Goal: Navigation & Orientation: Find specific page/section

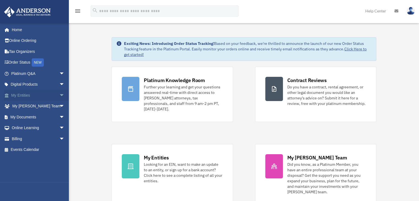
click at [30, 96] on link "My Entities arrow_drop_down" at bounding box center [38, 95] width 69 height 11
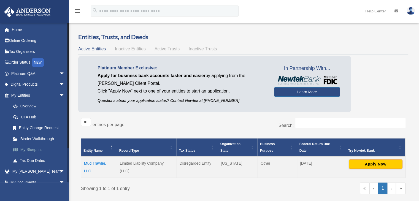
click at [34, 148] on link "My Blueprint" at bounding box center [40, 149] width 65 height 11
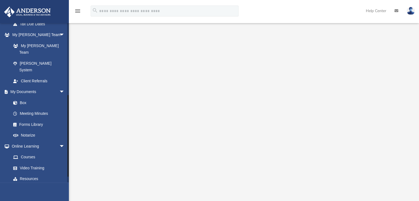
scroll to position [148, 0]
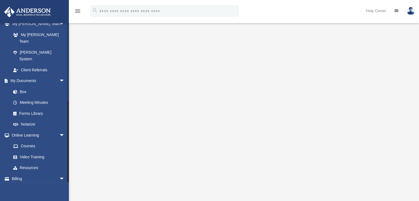
drag, startPoint x: 68, startPoint y: 77, endPoint x: 32, endPoint y: 176, distance: 104.9
click at [32, 176] on div "rrajaonarivelo@gmail.com Sign Out rrajaonarivelo@gmail.com Home Online Ordering…" at bounding box center [34, 103] width 69 height 160
click at [33, 184] on link "Events Calendar" at bounding box center [38, 189] width 69 height 11
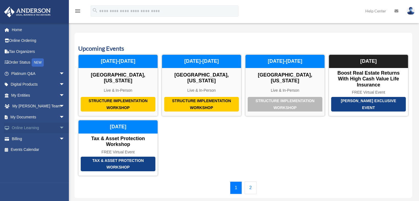
click at [59, 127] on span "arrow_drop_down" at bounding box center [64, 128] width 11 height 11
click at [60, 125] on span "arrow_drop_up" at bounding box center [64, 128] width 11 height 11
click at [30, 51] on link "Tax Organizers" at bounding box center [38, 51] width 69 height 11
click at [59, 73] on span "arrow_drop_down" at bounding box center [64, 73] width 11 height 11
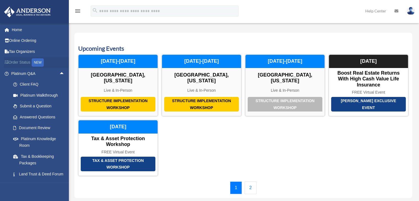
click at [25, 62] on link "Order Status NEW" at bounding box center [38, 62] width 69 height 11
